Goal: Task Accomplishment & Management: Complete application form

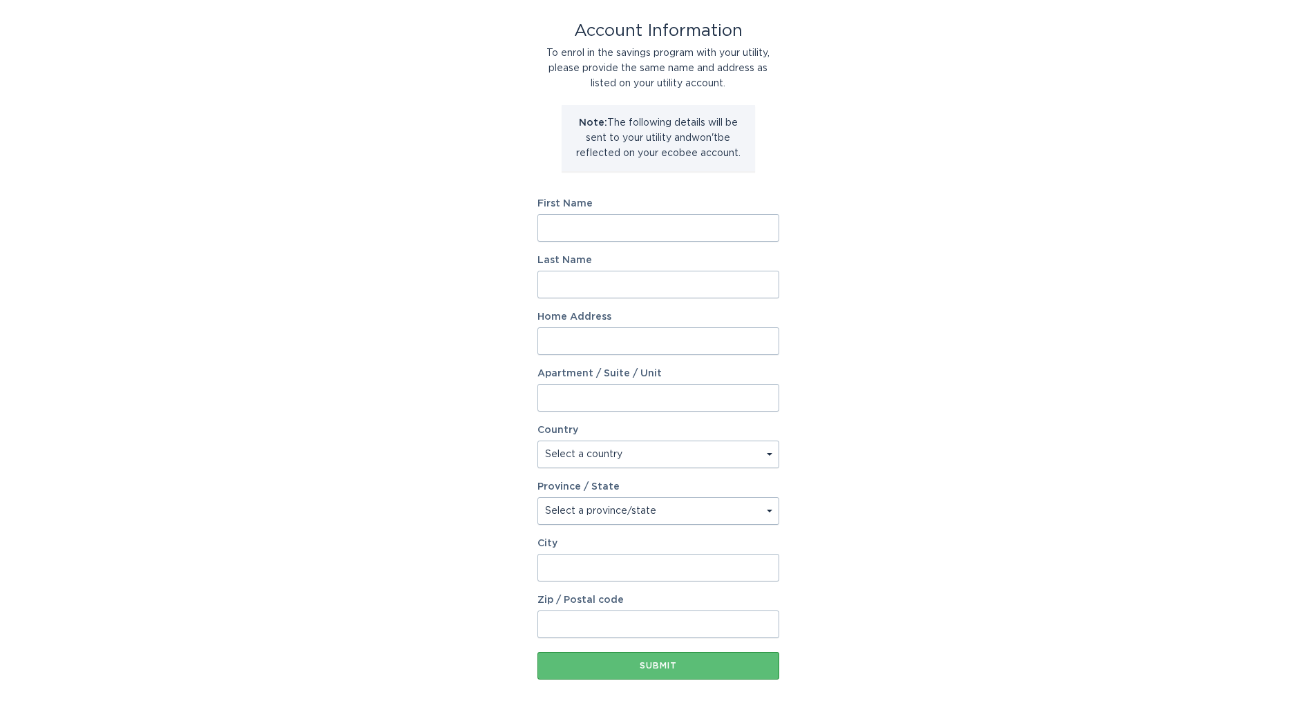
scroll to position [128, 0]
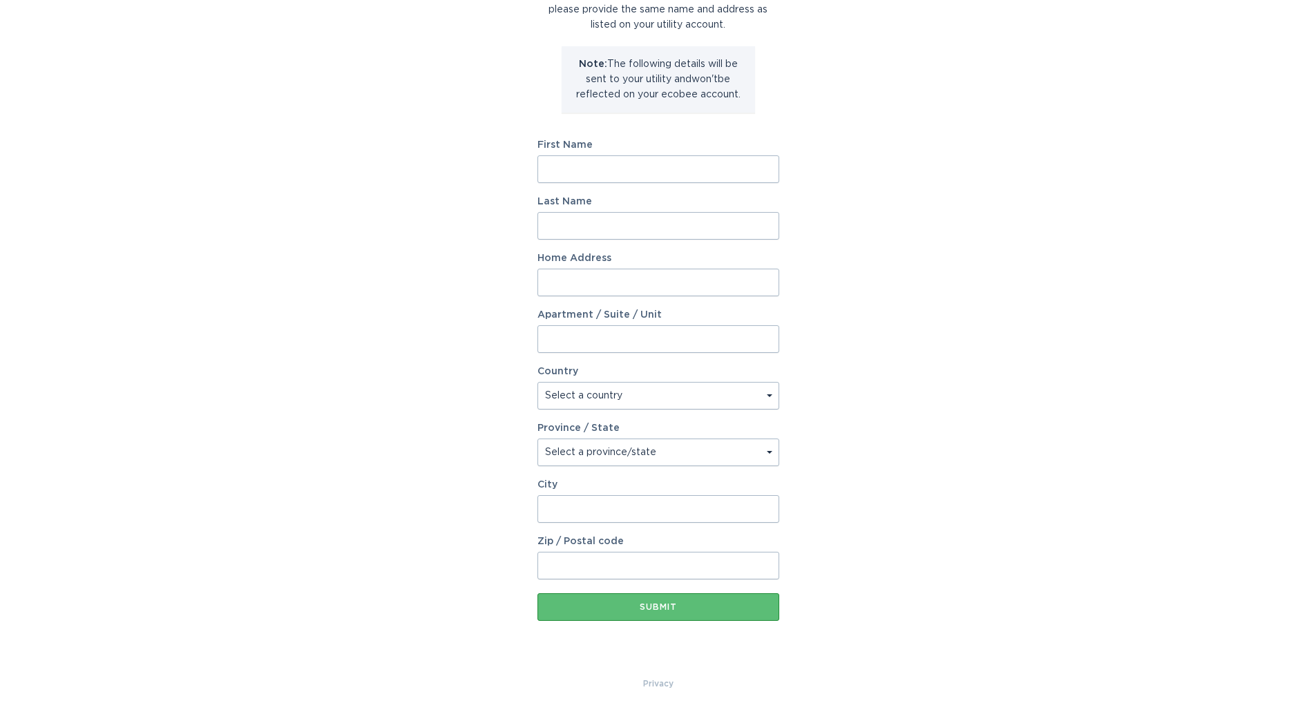
click at [586, 163] on input "First Name" at bounding box center [658, 169] width 242 height 28
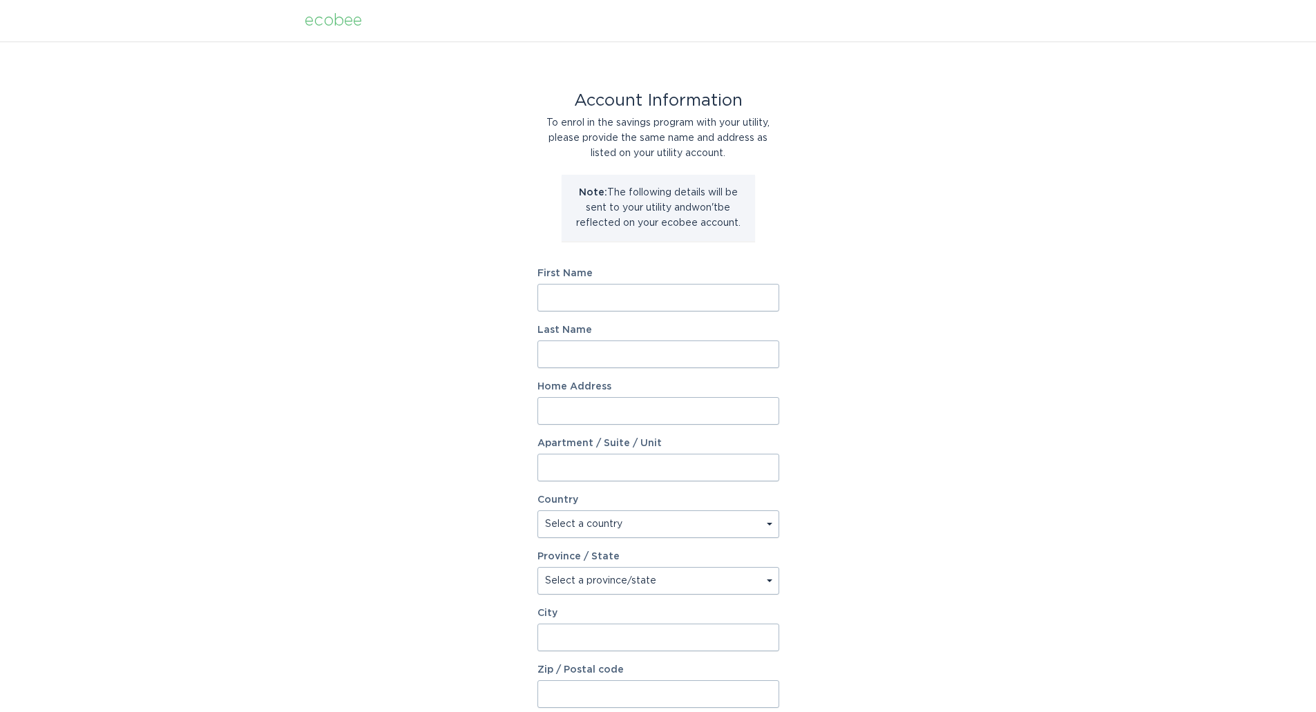
scroll to position [69, 0]
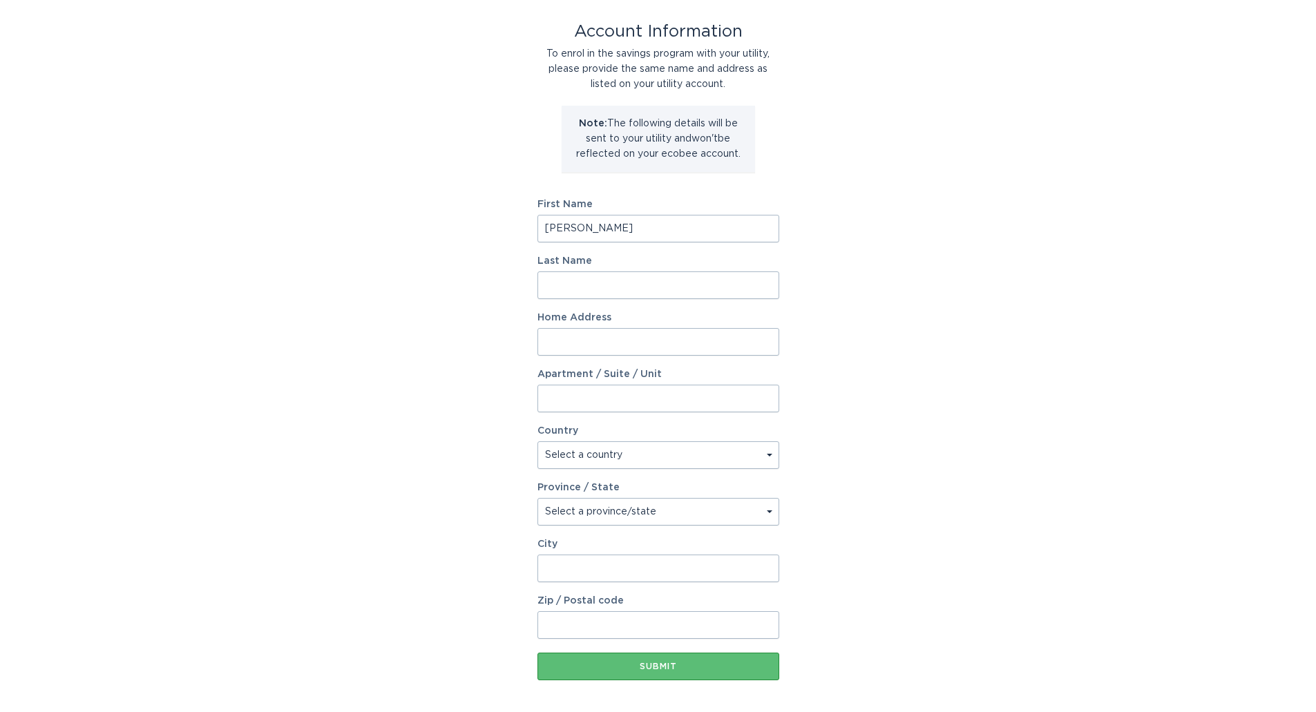
type input "[PERSON_NAME]"
click at [547, 280] on input "Last Name" at bounding box center [658, 285] width 242 height 28
type input "Kovnatska"
click at [548, 331] on input "Home Address" at bounding box center [658, 342] width 242 height 28
type input "[STREET_ADDRESS]"
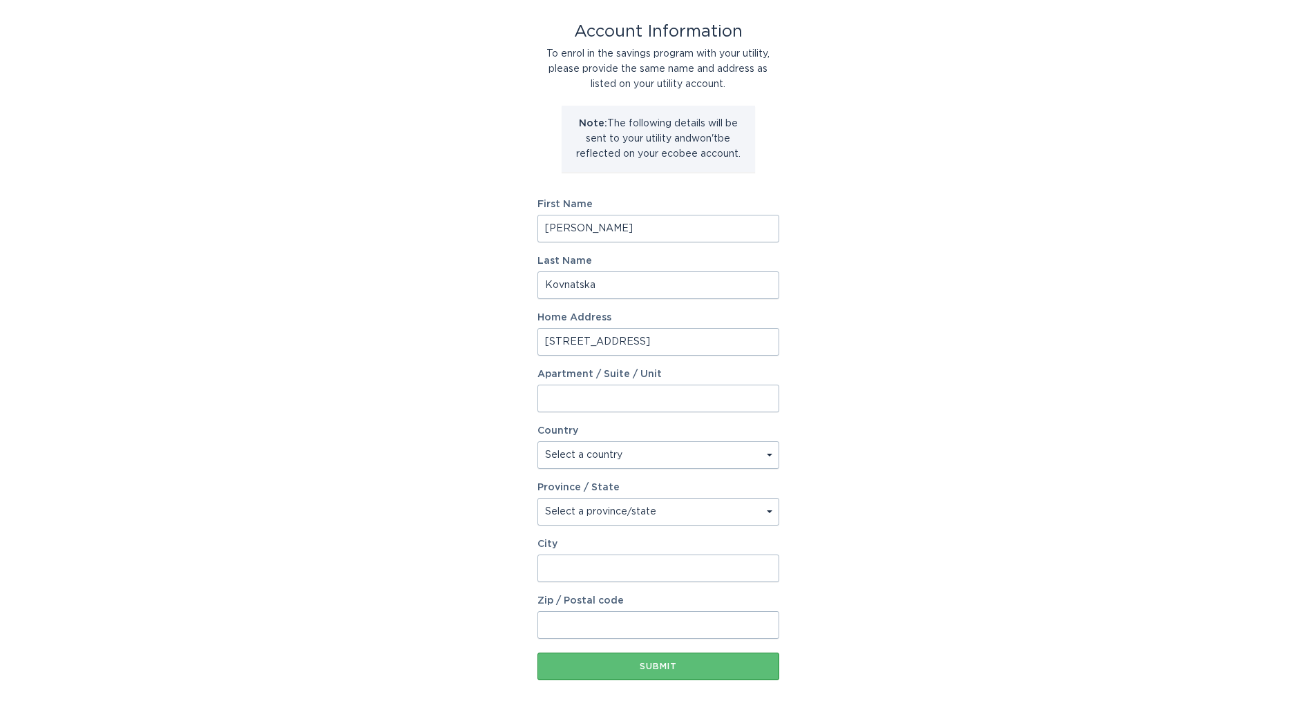
click at [572, 452] on select "Select a country [GEOGRAPHIC_DATA] [GEOGRAPHIC_DATA]" at bounding box center [658, 455] width 242 height 28
select select "US"
click at [537, 441] on select "Select a country [GEOGRAPHIC_DATA] [GEOGRAPHIC_DATA]" at bounding box center [658, 455] width 242 height 28
click at [559, 512] on select "Select a province/state [US_STATE] [US_STATE] [US_STATE] [US_STATE] [US_STATE] …" at bounding box center [658, 512] width 242 height 28
select select "CT"
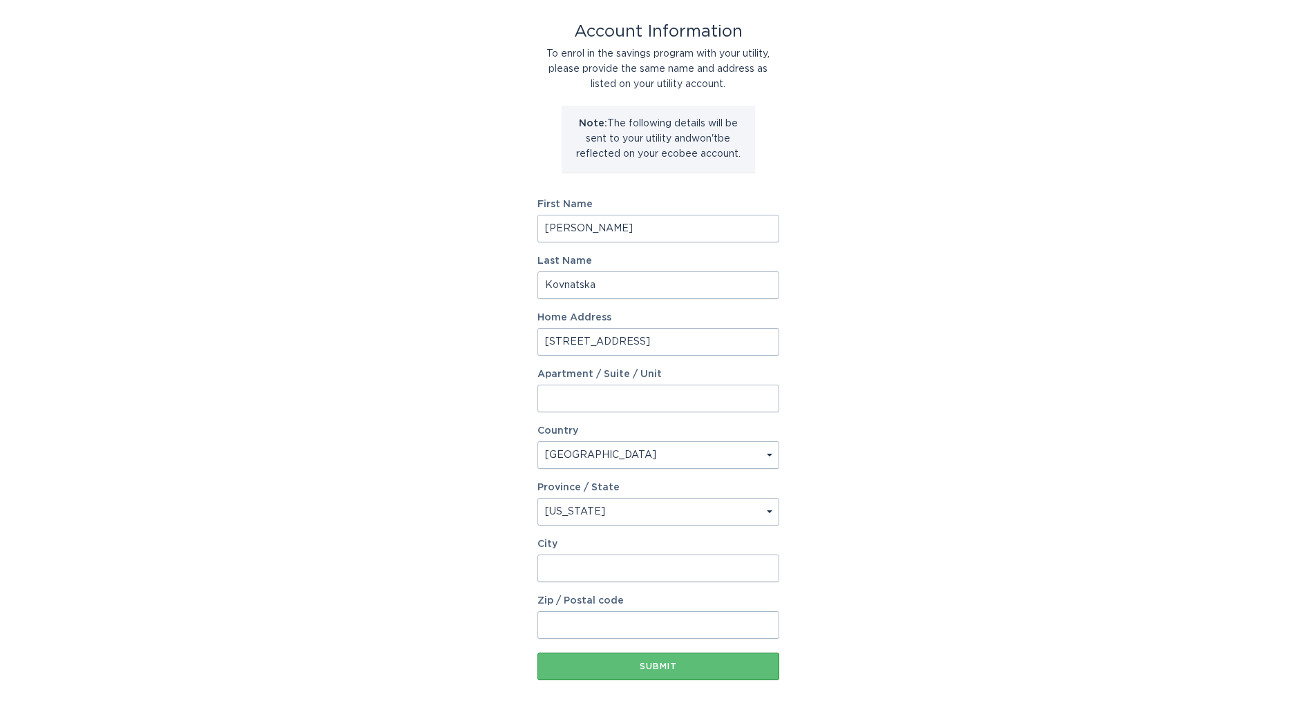
click at [537, 498] on select "Select a province/state [US_STATE] [US_STATE] [US_STATE] [US_STATE] [US_STATE] …" at bounding box center [658, 512] width 242 height 28
click at [574, 563] on input "City" at bounding box center [658, 569] width 242 height 28
type input "[GEOGRAPHIC_DATA]"
click at [566, 624] on input "Zip / Postal code" at bounding box center [658, 625] width 242 height 28
type input "06902"
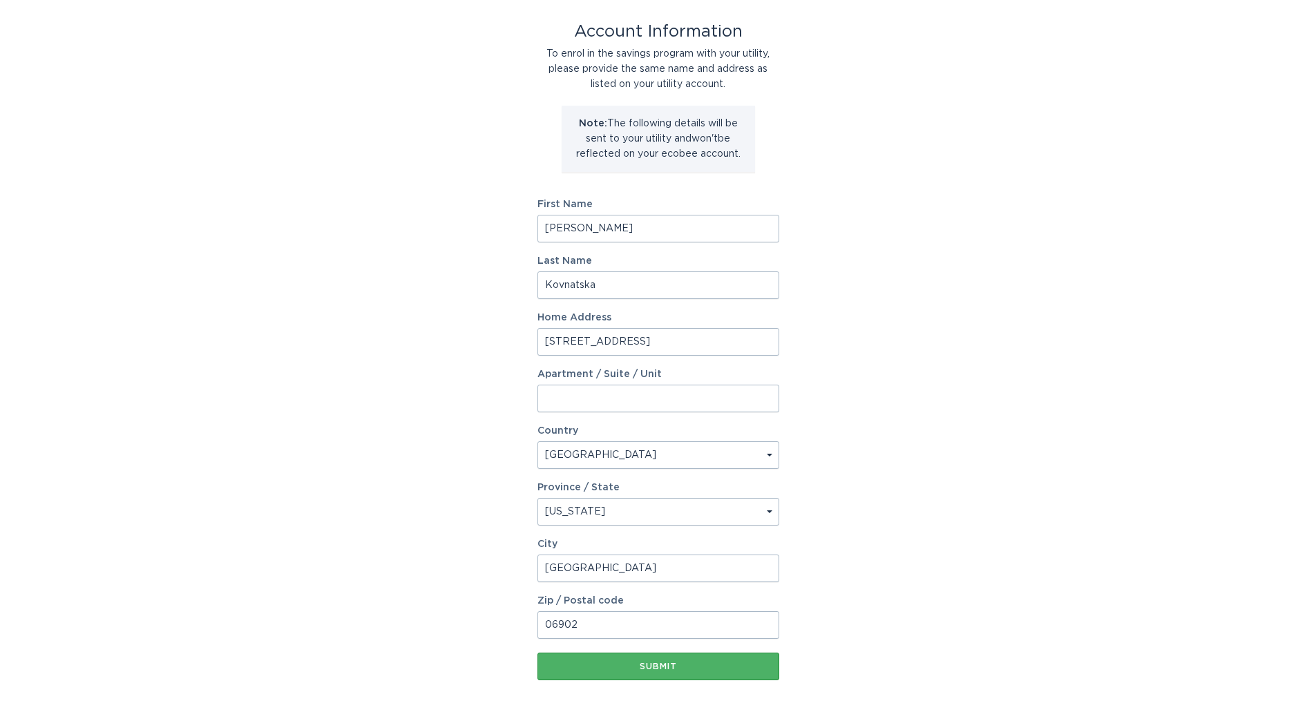
click at [621, 666] on div "Submit" at bounding box center [658, 666] width 228 height 8
